Goal: Check status: Check status

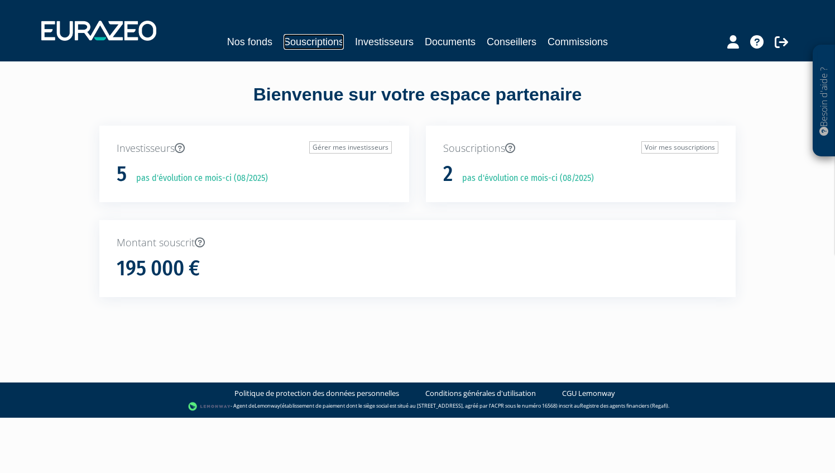
click at [329, 47] on link "Souscriptions" at bounding box center [314, 42] width 60 height 16
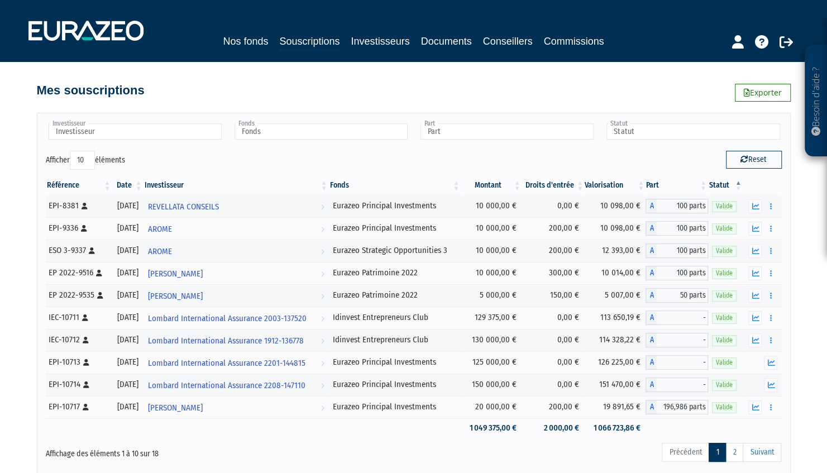
click at [89, 157] on select "10 25 50 100" at bounding box center [82, 160] width 25 height 19
select select "100"
click at [71, 151] on select "10 25 50 100" at bounding box center [82, 160] width 25 height 19
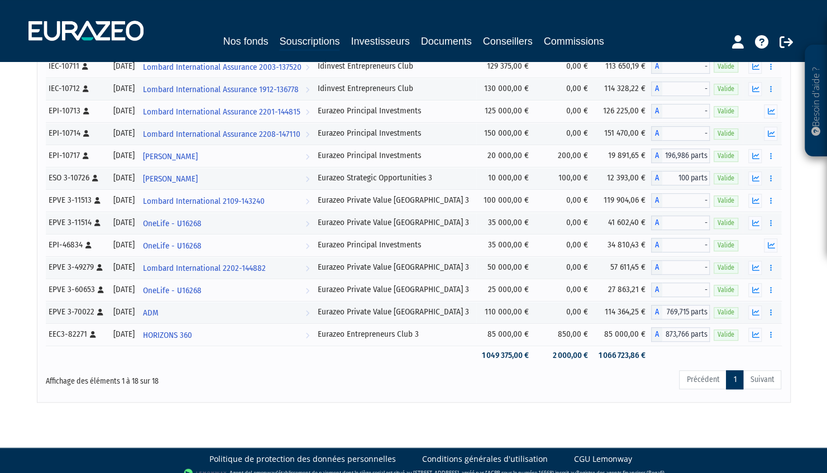
scroll to position [260, 0]
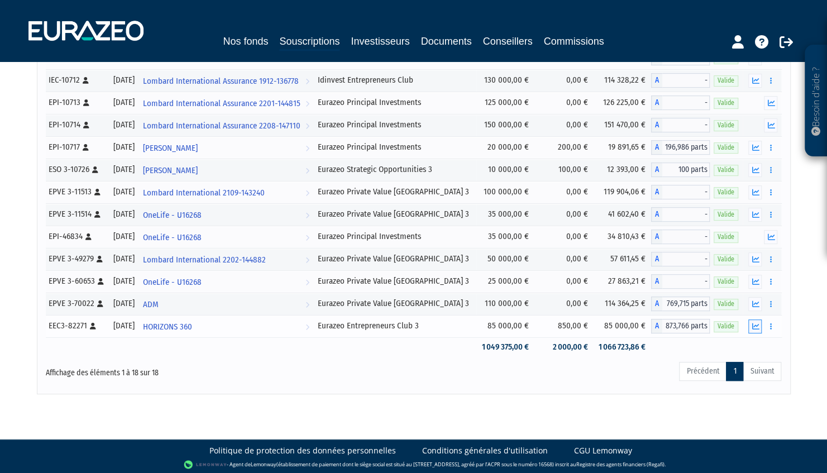
click at [754, 323] on icon "button" at bounding box center [754, 326] width 7 height 7
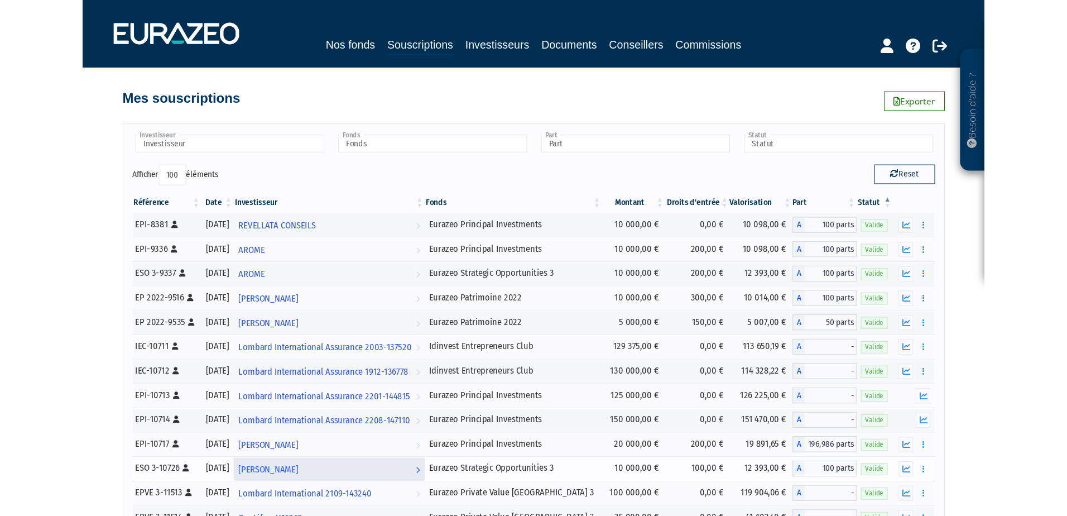
scroll to position [0, 0]
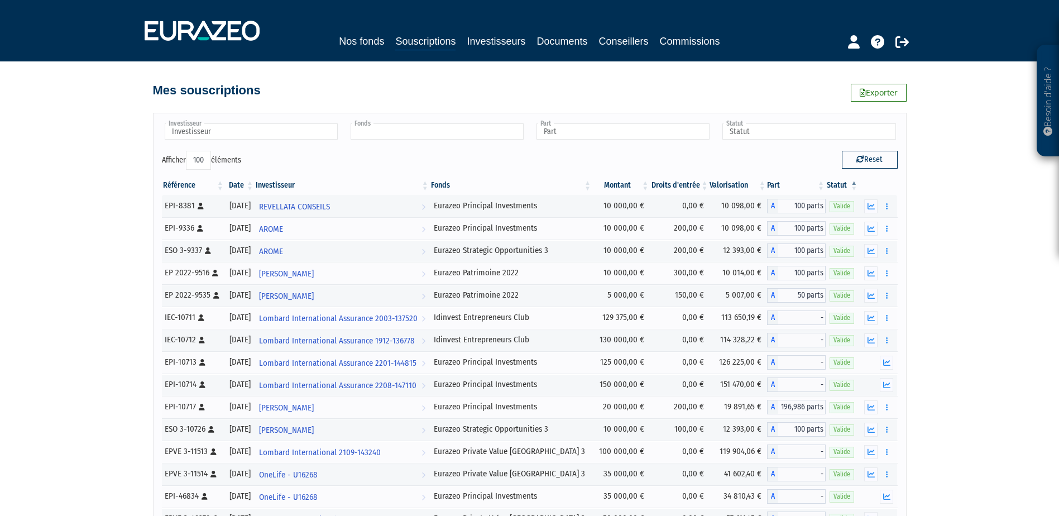
click at [464, 128] on input "text" at bounding box center [437, 131] width 173 height 16
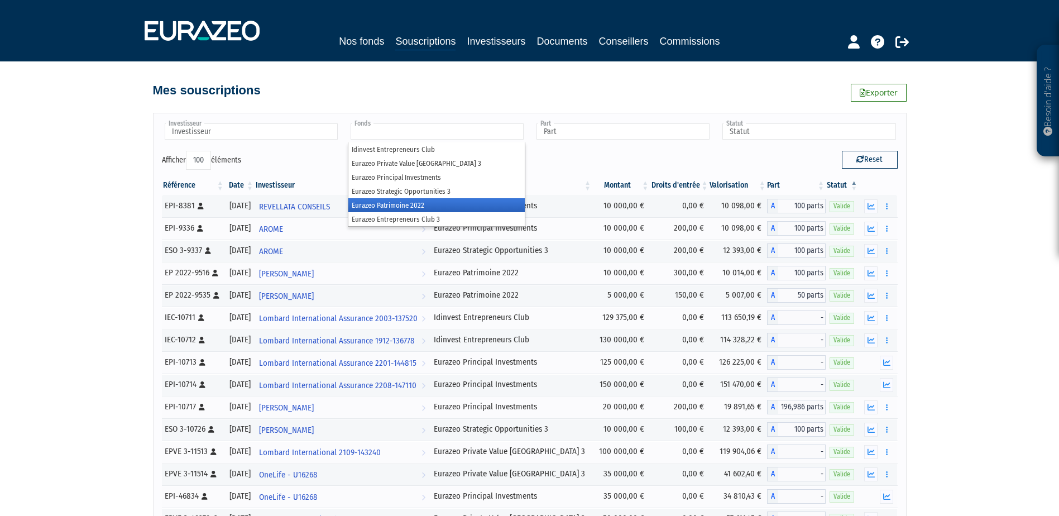
click at [408, 204] on li "Eurazeo Patrimoine 2022" at bounding box center [436, 205] width 176 height 14
